Goal: Task Accomplishment & Management: Complete application form

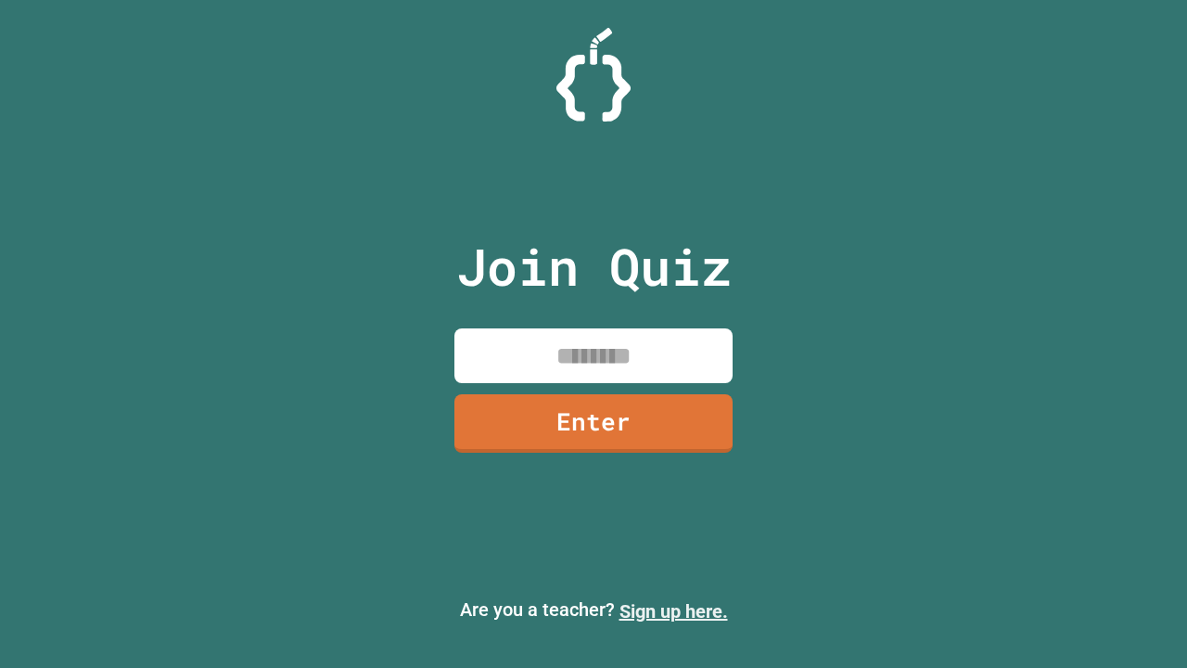
click at [673, 611] on link "Sign up here." at bounding box center [673, 611] width 109 height 22
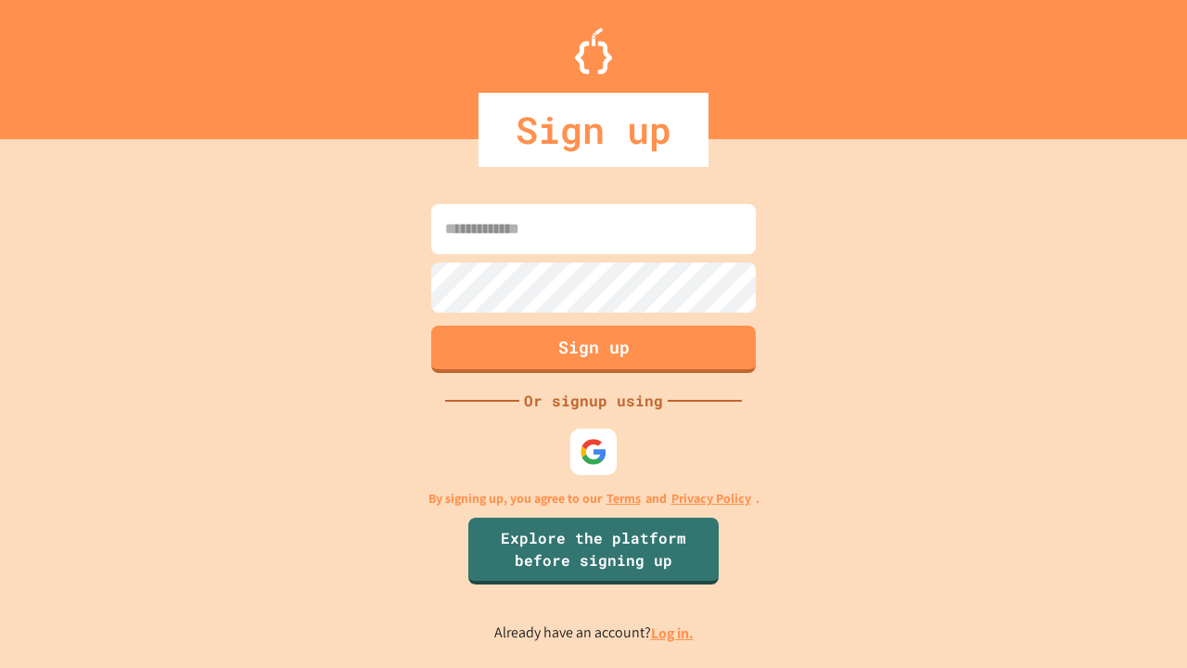
click at [673, 632] on link "Log in." at bounding box center [672, 632] width 43 height 19
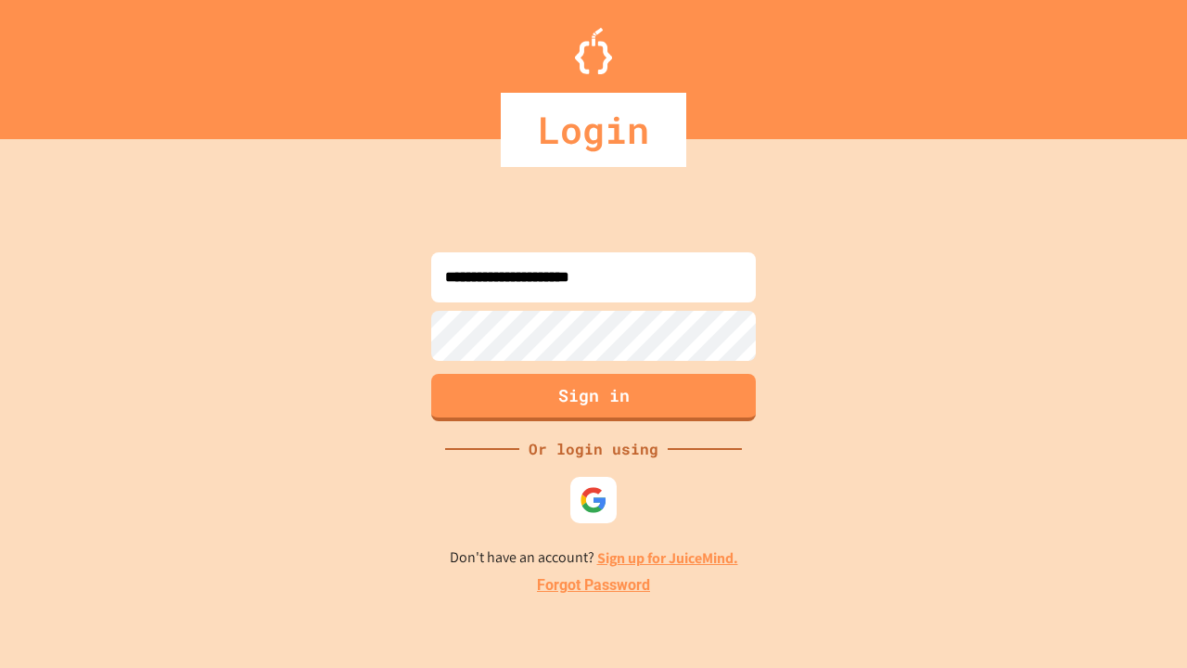
type input "**********"
